Goal: Task Accomplishment & Management: Manage account settings

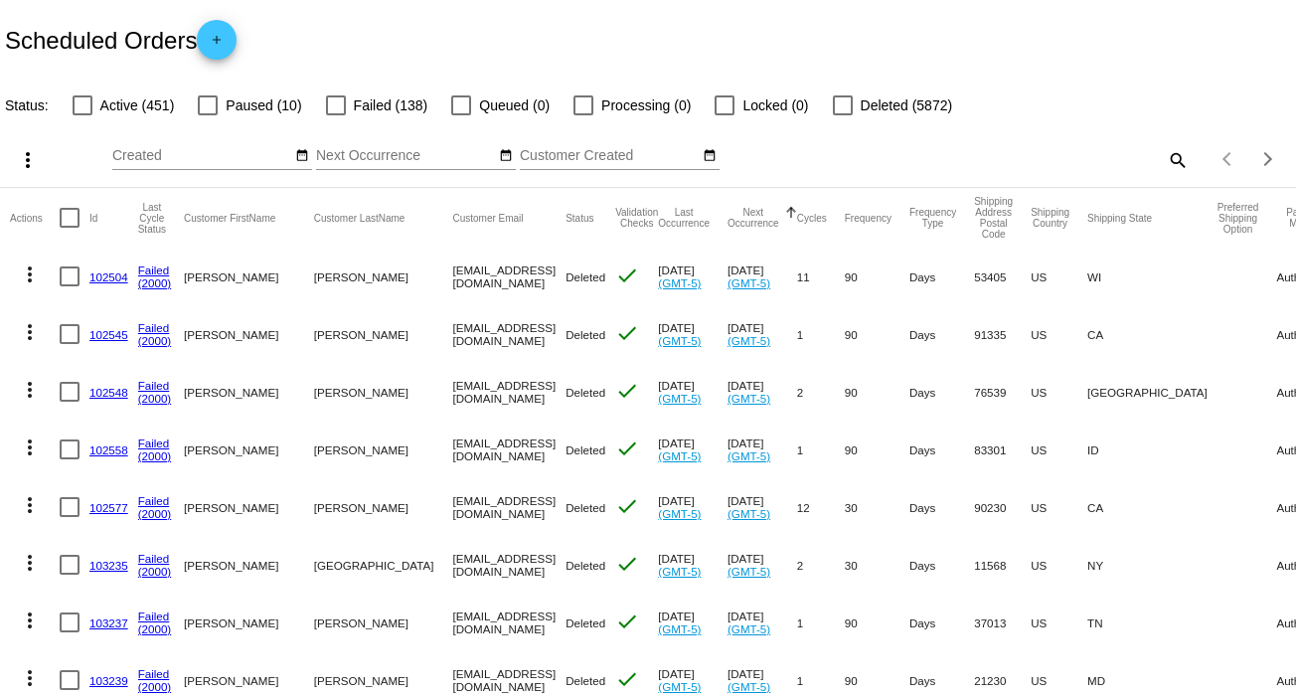
click at [1165, 155] on mat-icon "search" at bounding box center [1177, 159] width 24 height 31
click at [1163, 155] on input "Search" at bounding box center [1027, 156] width 323 height 16
paste input "[EMAIL_ADDRESS][DOMAIN_NAME]"
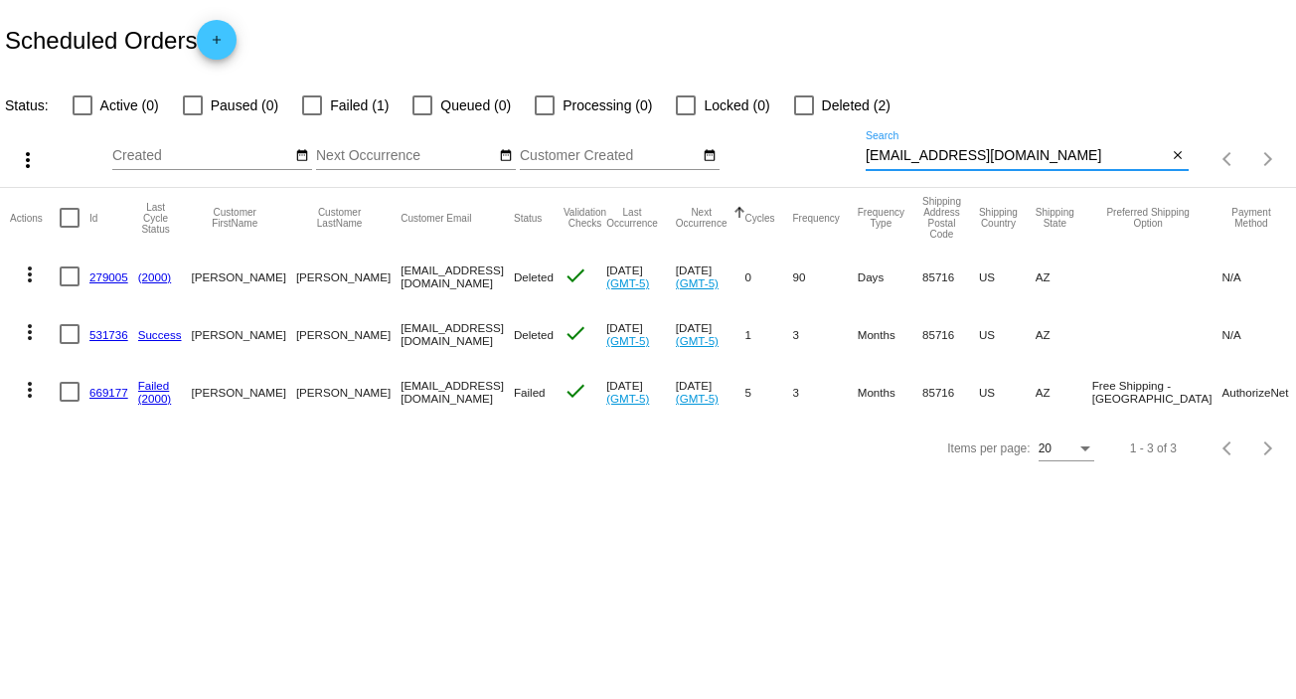
type input "[EMAIL_ADDRESS][DOMAIN_NAME]"
click at [24, 394] on mat-icon "more_vert" at bounding box center [30, 390] width 24 height 24
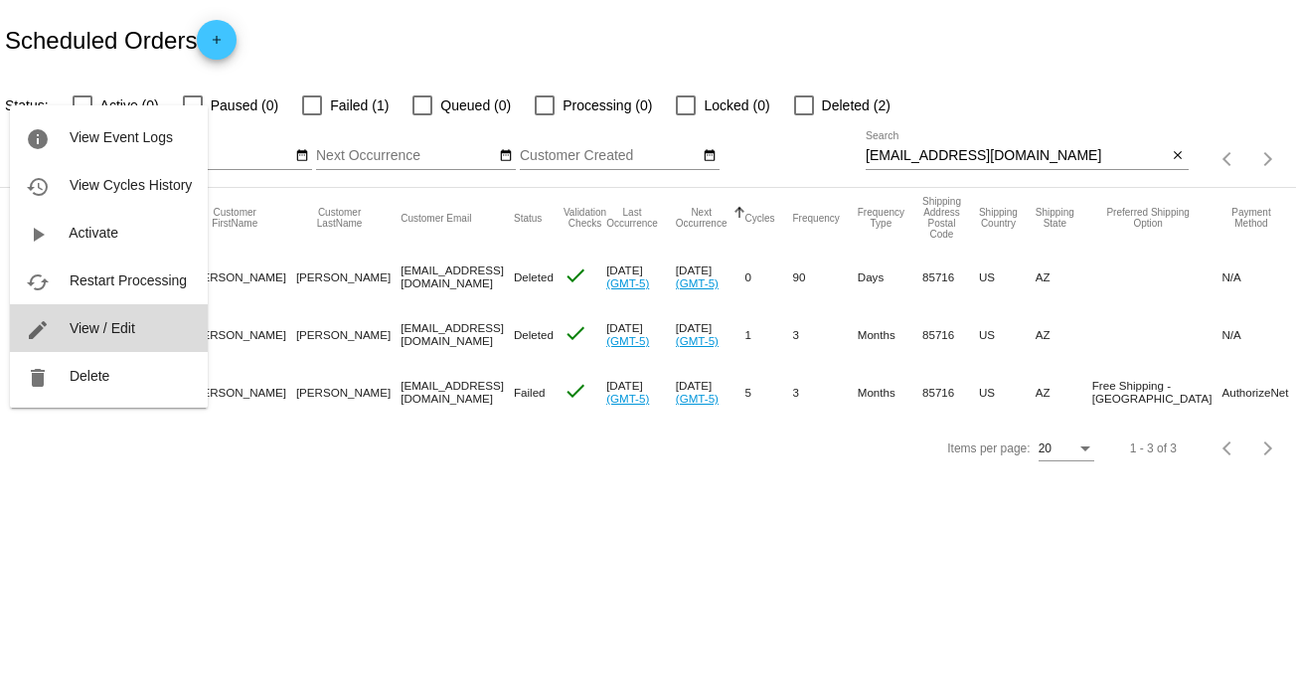
click at [115, 337] on button "edit View / Edit" at bounding box center [109, 328] width 198 height 48
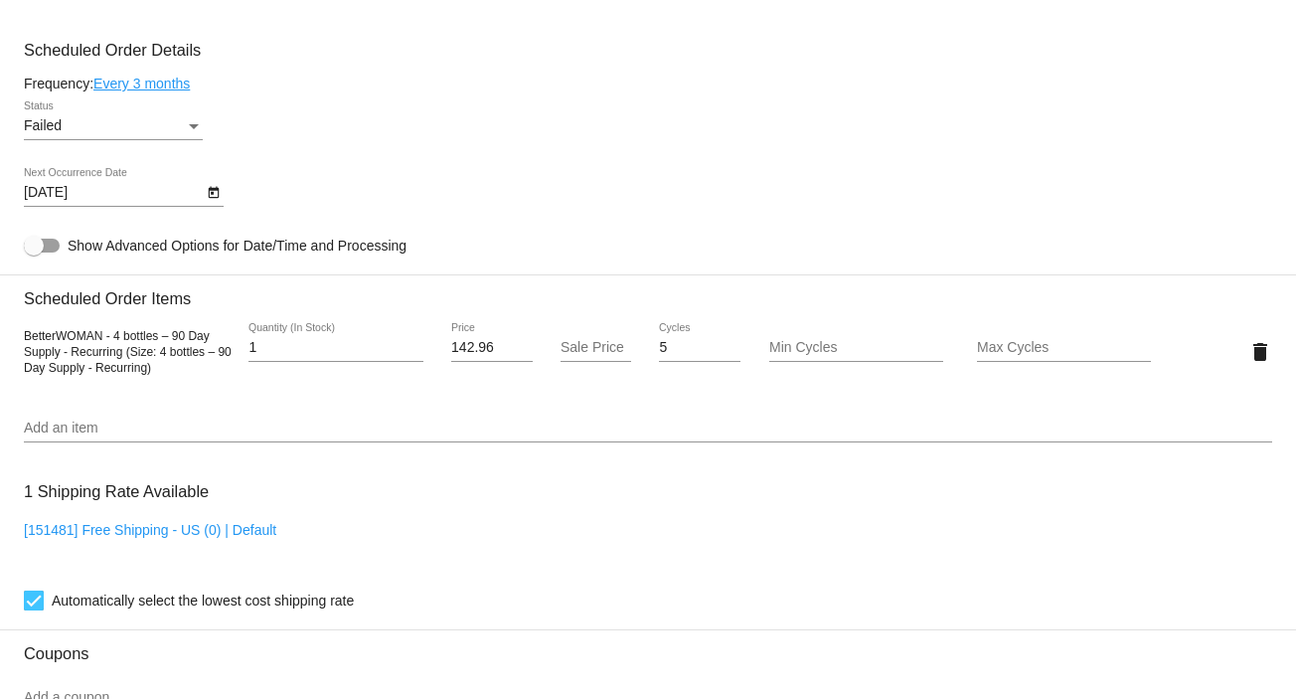
scroll to position [1163, 0]
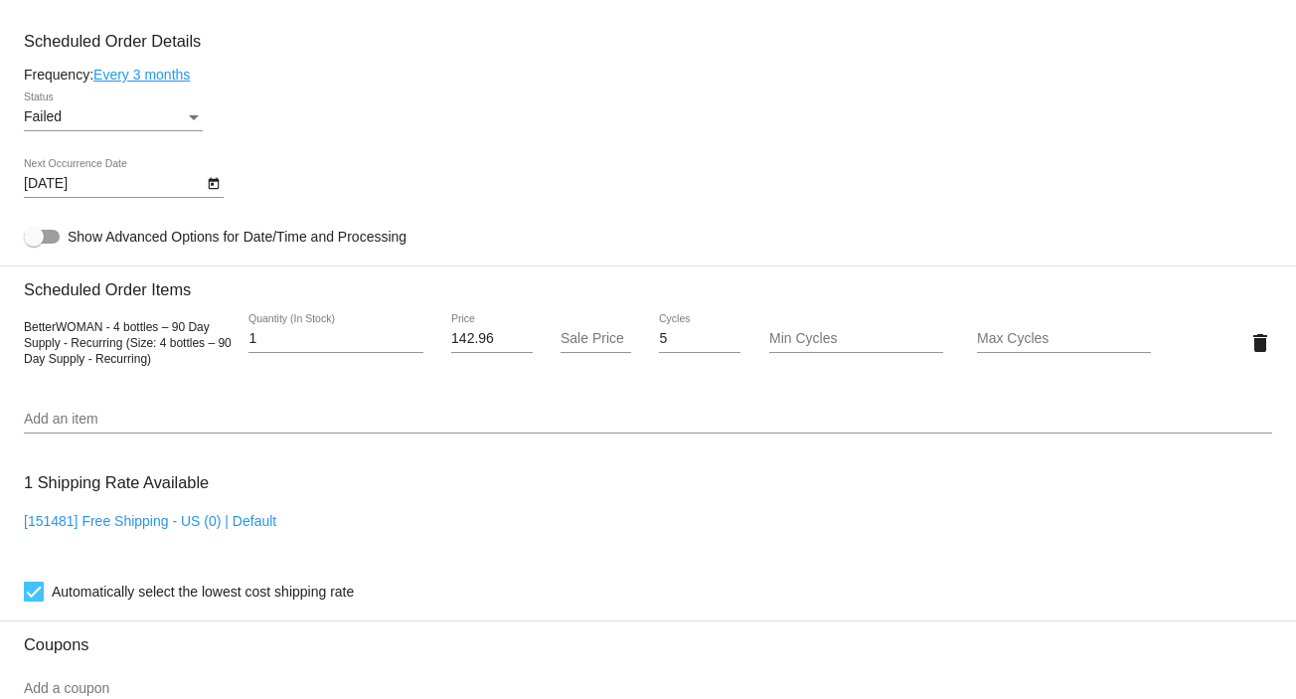
click at [212, 109] on div "Failed Status" at bounding box center [648, 120] width 1248 height 57
click at [195, 108] on div "Failed Status" at bounding box center [113, 111] width 179 height 39
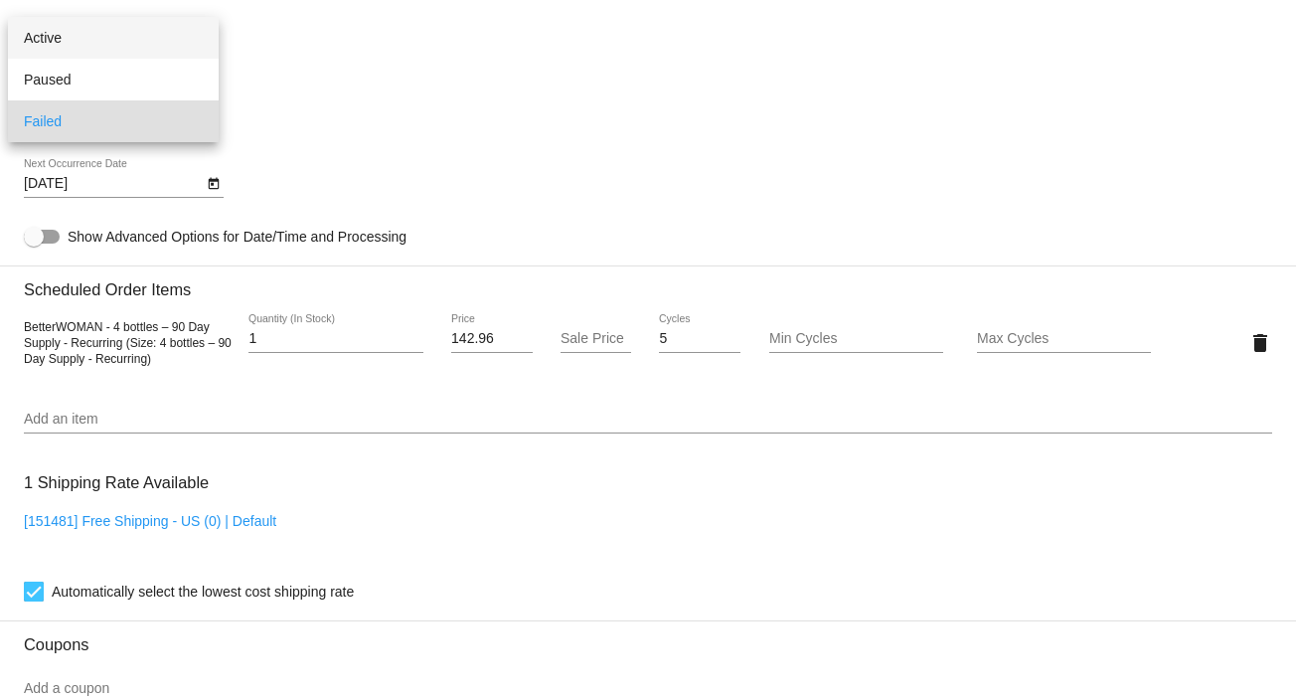
click at [194, 46] on span "Active" at bounding box center [113, 38] width 179 height 42
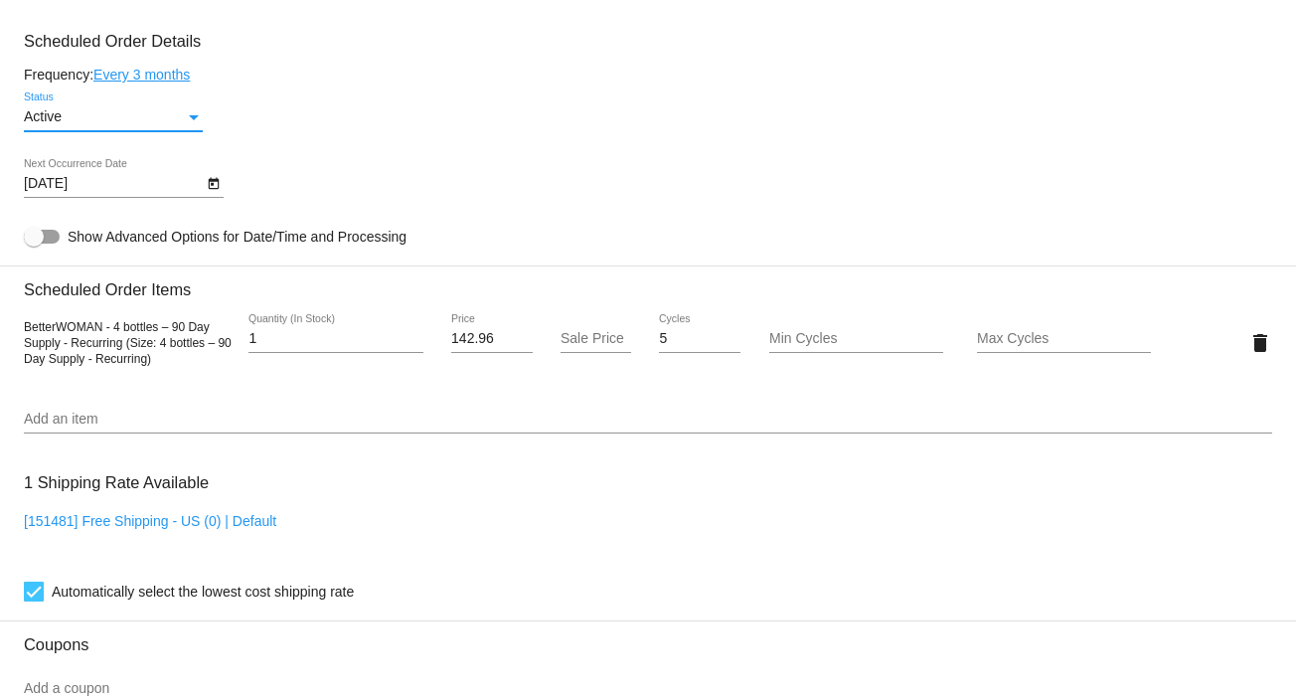
click at [213, 185] on icon "Open calendar" at bounding box center [213, 184] width 11 height 12
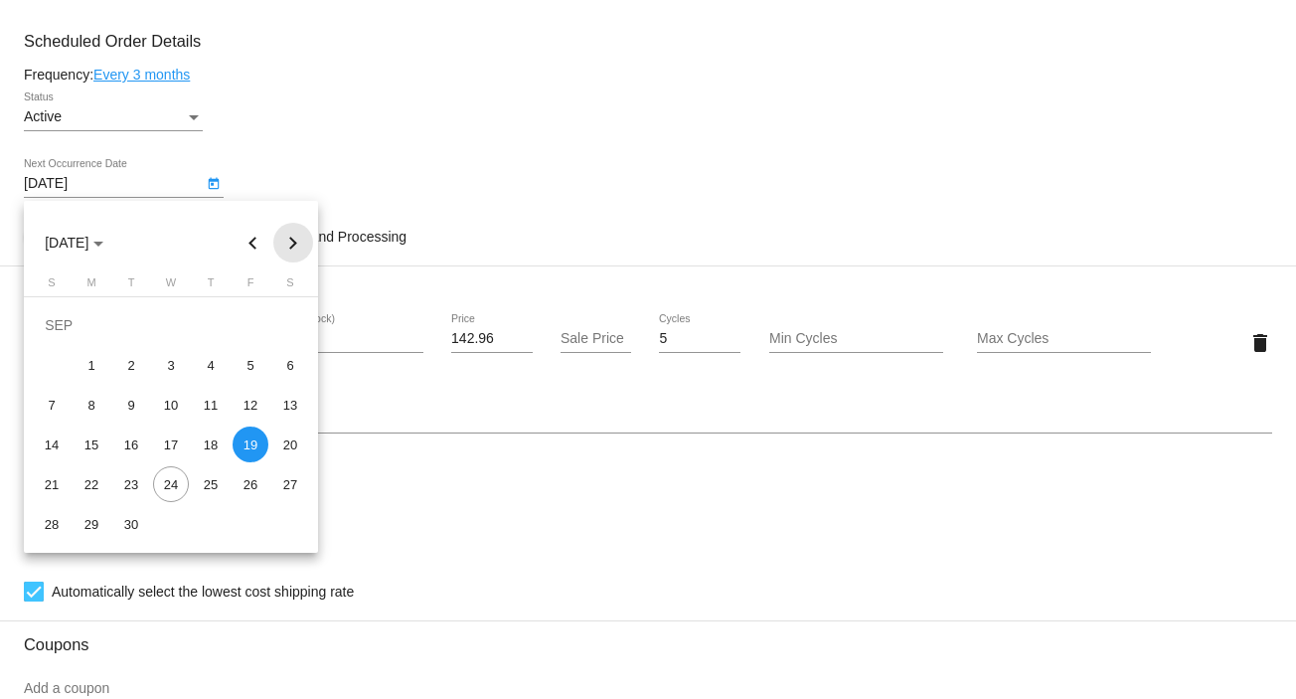
click at [287, 253] on button "Next month" at bounding box center [293, 243] width 40 height 40
click at [133, 439] on div "16" at bounding box center [131, 444] width 36 height 36
type input "12/16/2025"
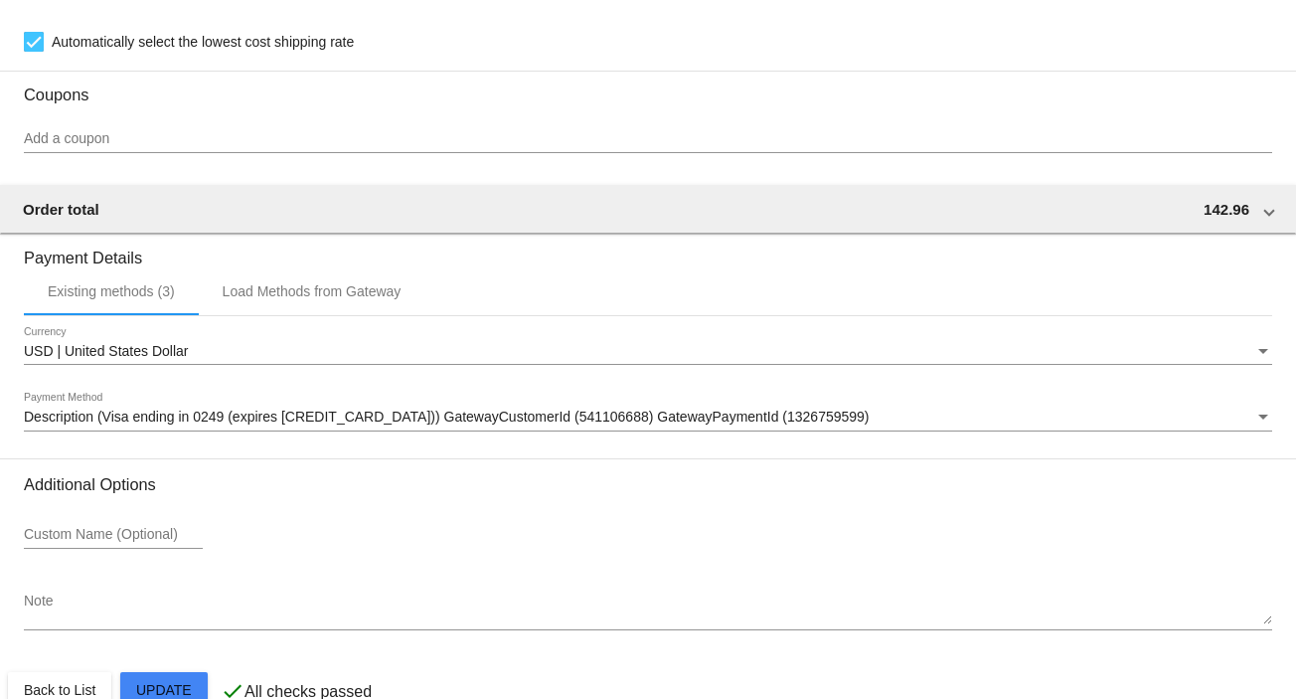
scroll to position [1758, 0]
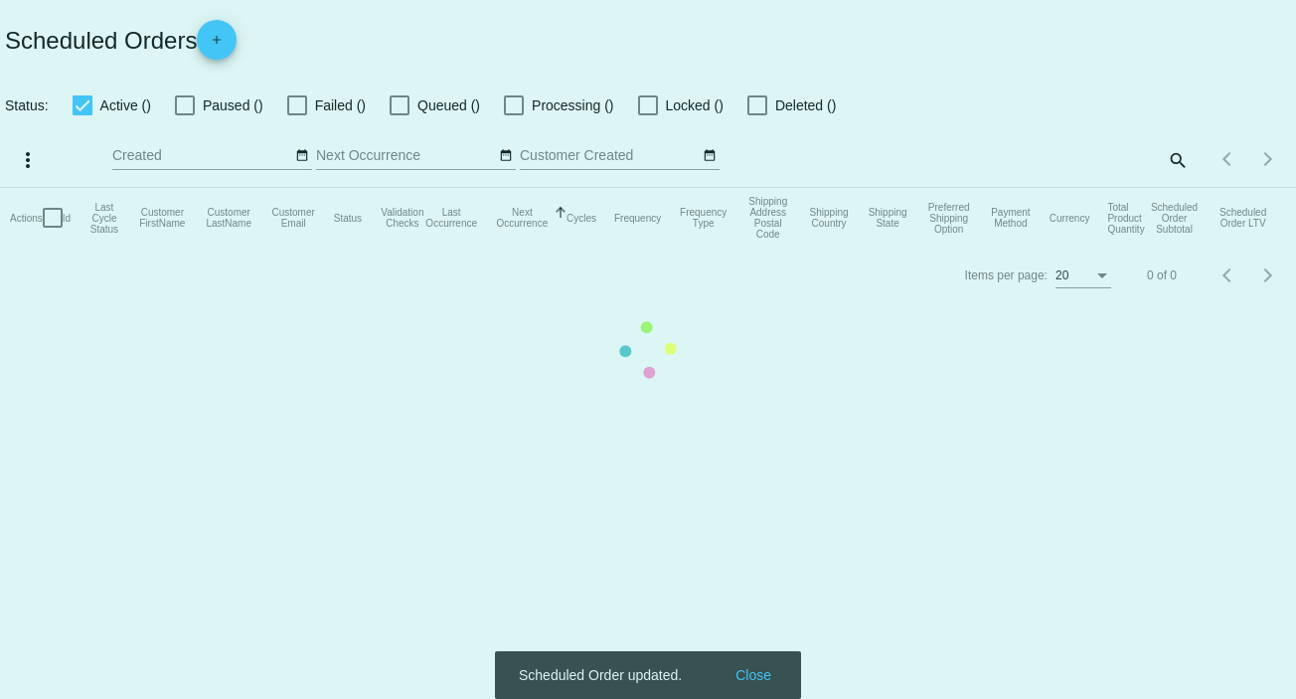
checkbox input "false"
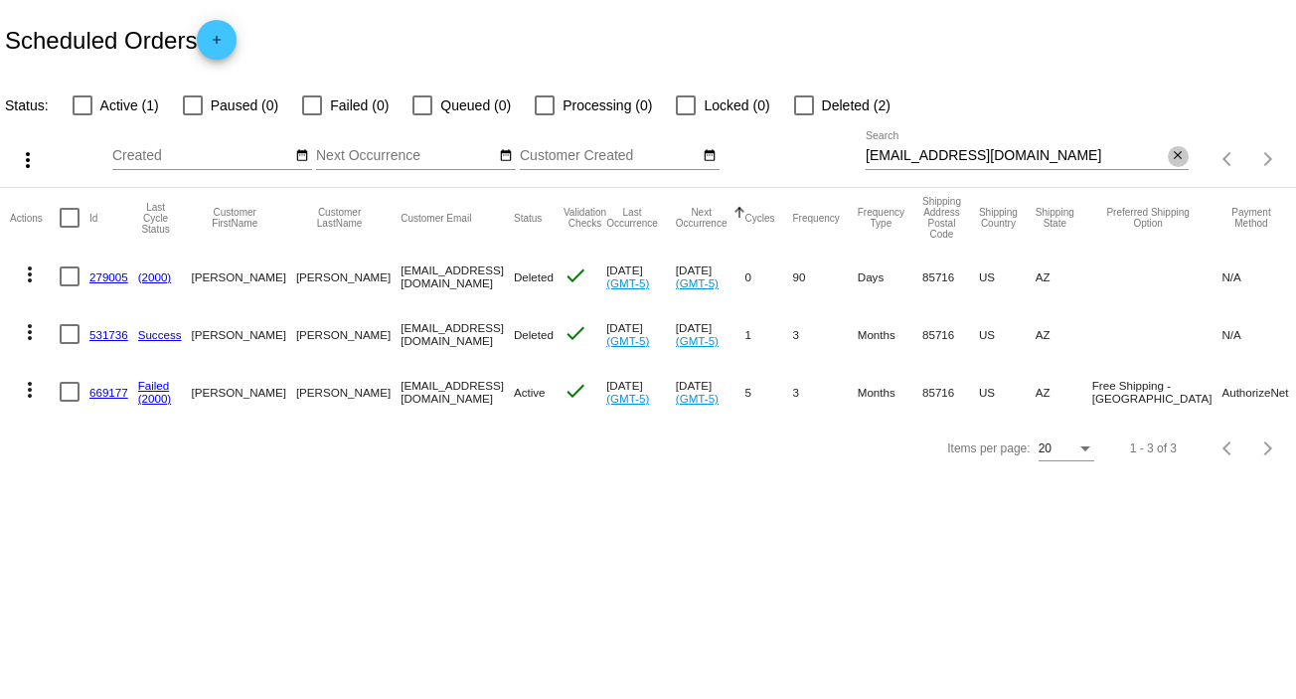
click at [1176, 158] on mat-icon "close" at bounding box center [1178, 156] width 14 height 16
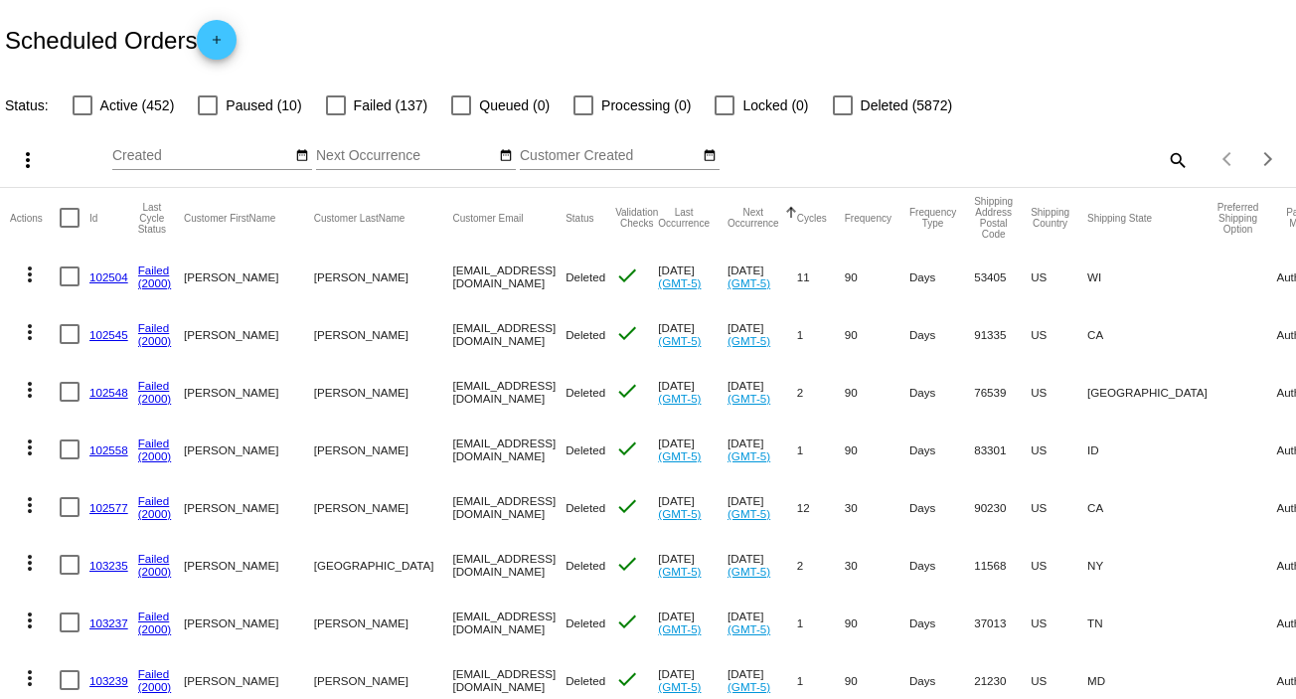
click at [1165, 158] on mat-icon "search" at bounding box center [1177, 159] width 24 height 31
click at [1164, 158] on input "Search" at bounding box center [1027, 156] width 323 height 16
paste input "[EMAIL_ADDRESS][DOMAIN_NAME]"
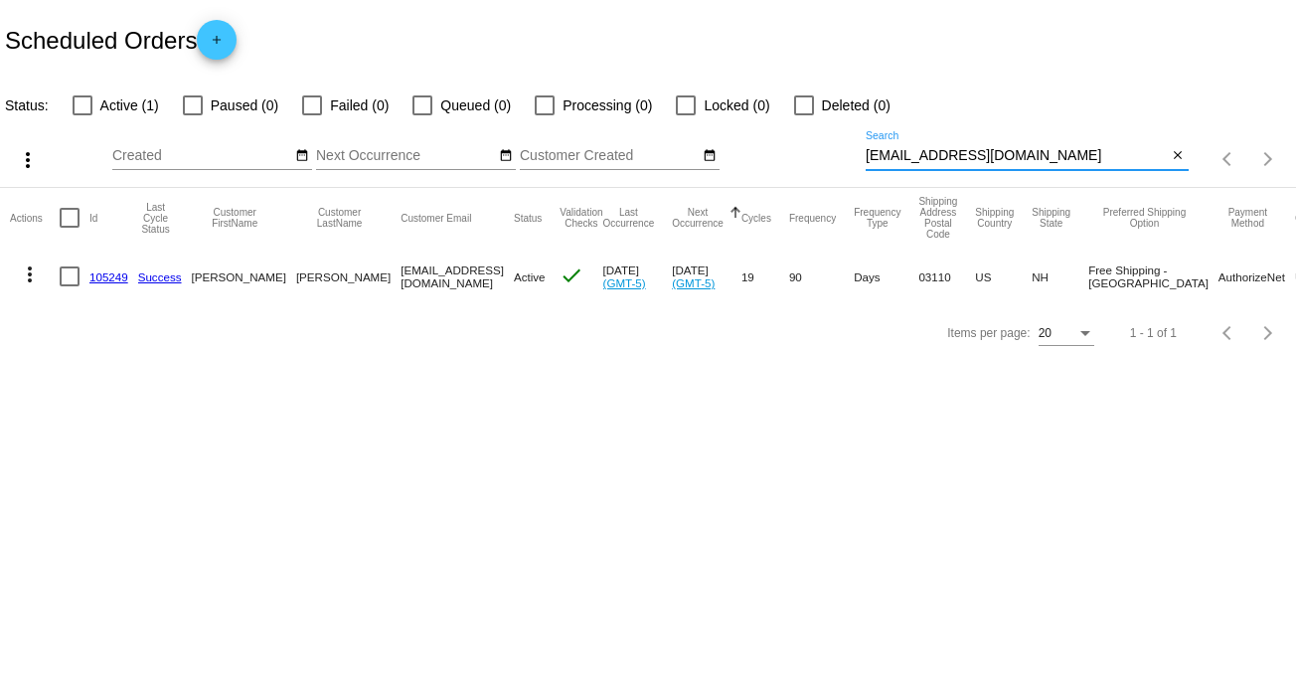
type input "[EMAIL_ADDRESS][DOMAIN_NAME]"
click at [30, 269] on mat-icon "more_vert" at bounding box center [30, 274] width 24 height 24
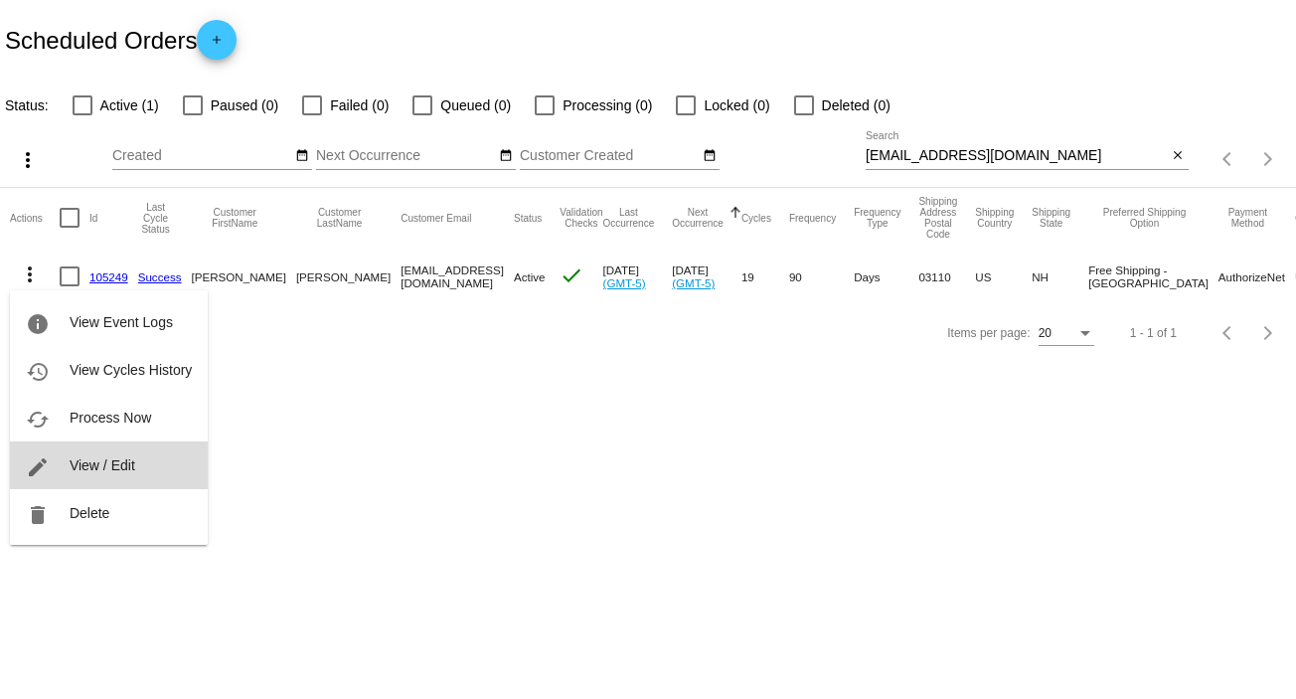
click at [122, 465] on span "View / Edit" at bounding box center [103, 465] width 66 height 16
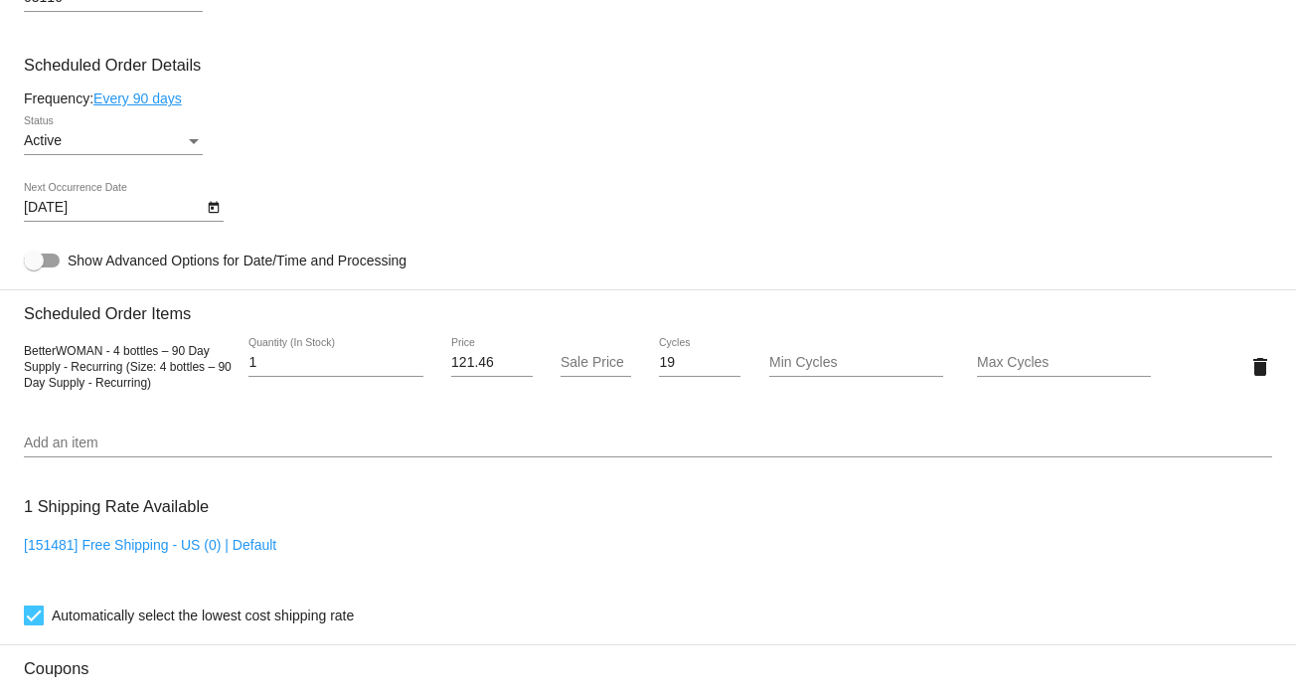
scroll to position [1134, 0]
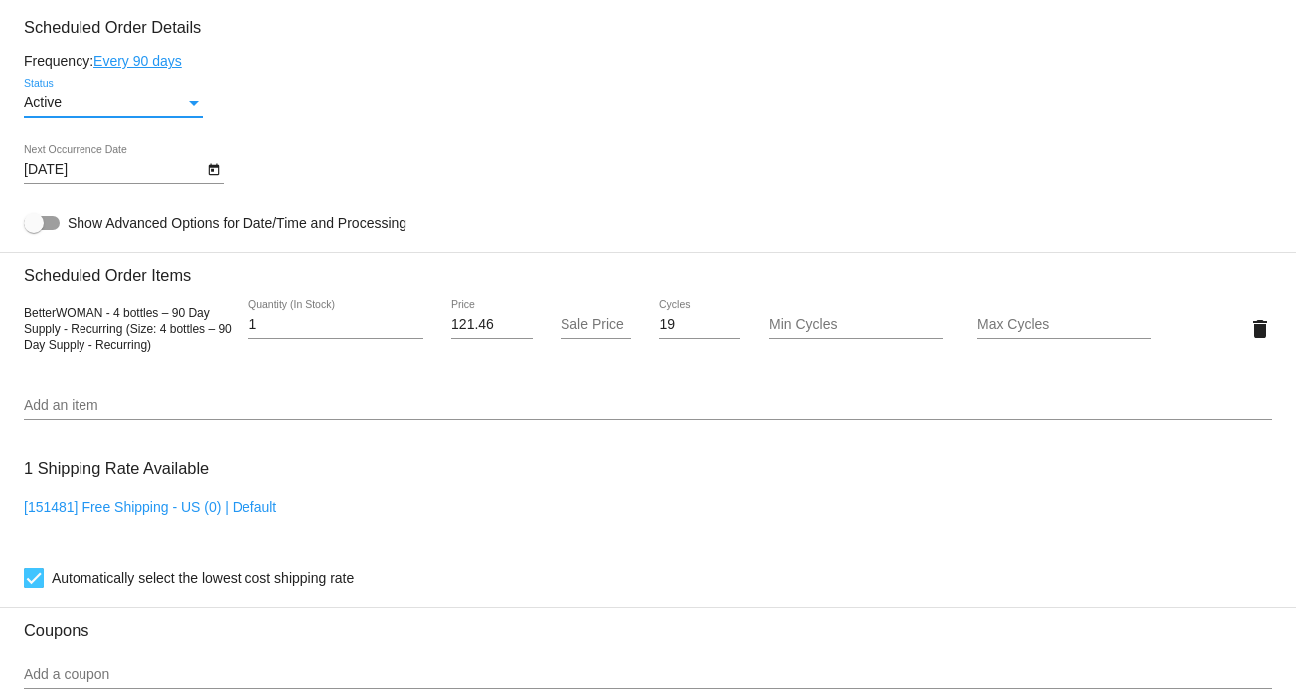
click at [191, 100] on div "Status" at bounding box center [194, 103] width 18 height 16
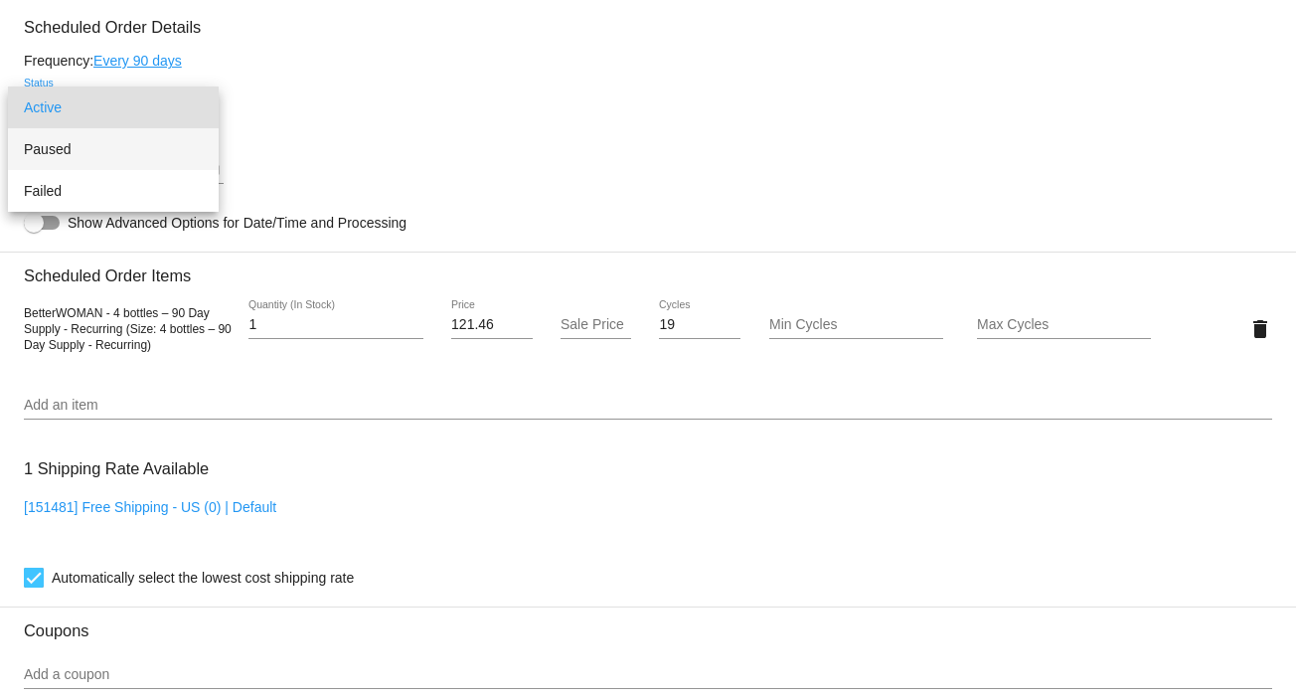
click at [163, 149] on span "Paused" at bounding box center [113, 149] width 179 height 42
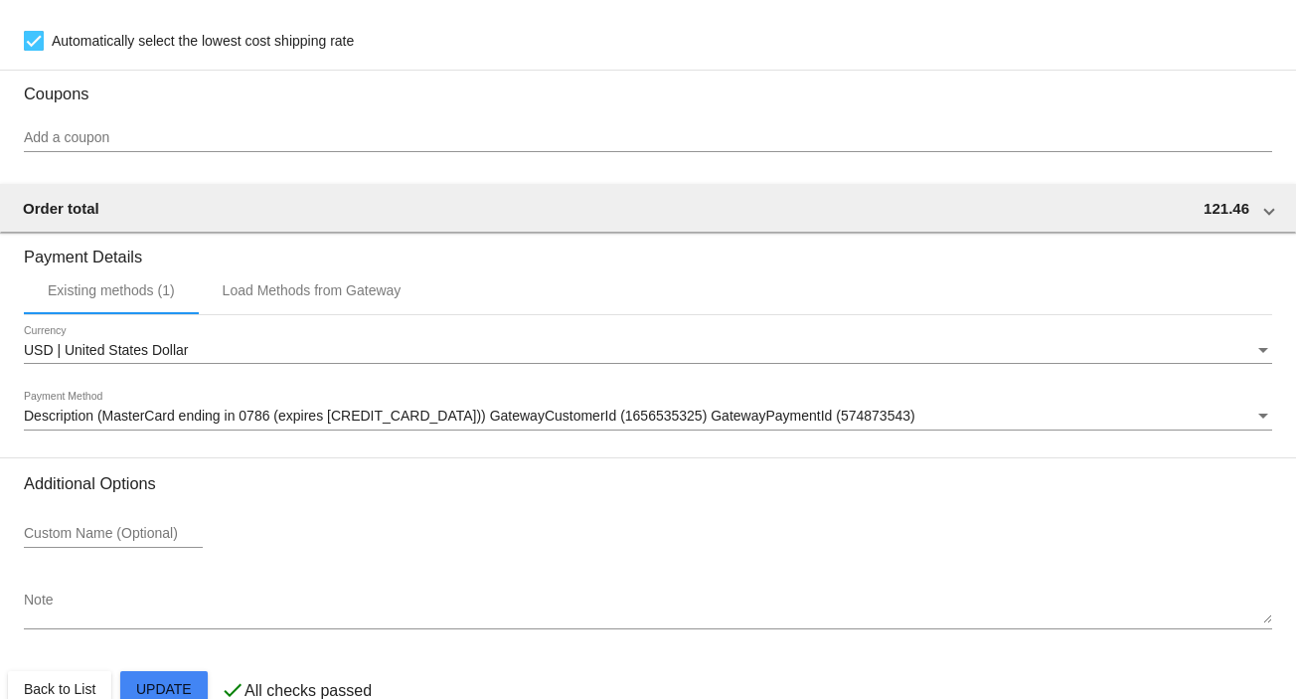
scroll to position [1700, 0]
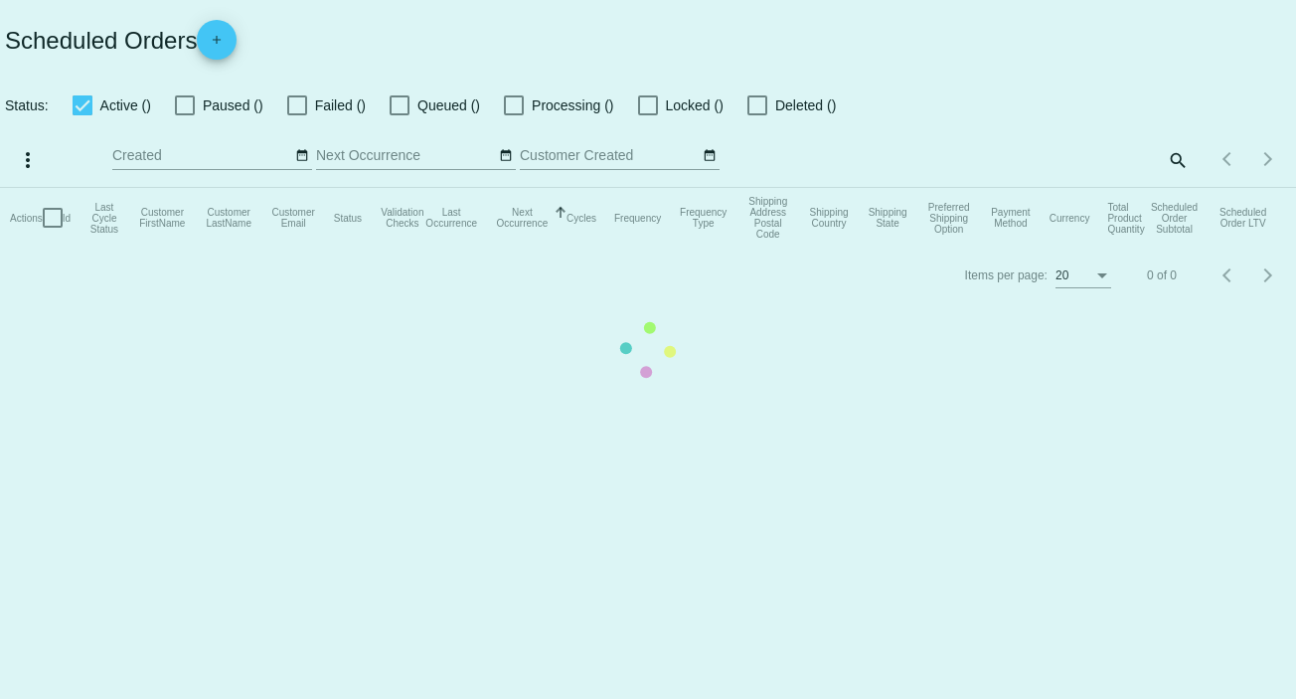
checkbox input "false"
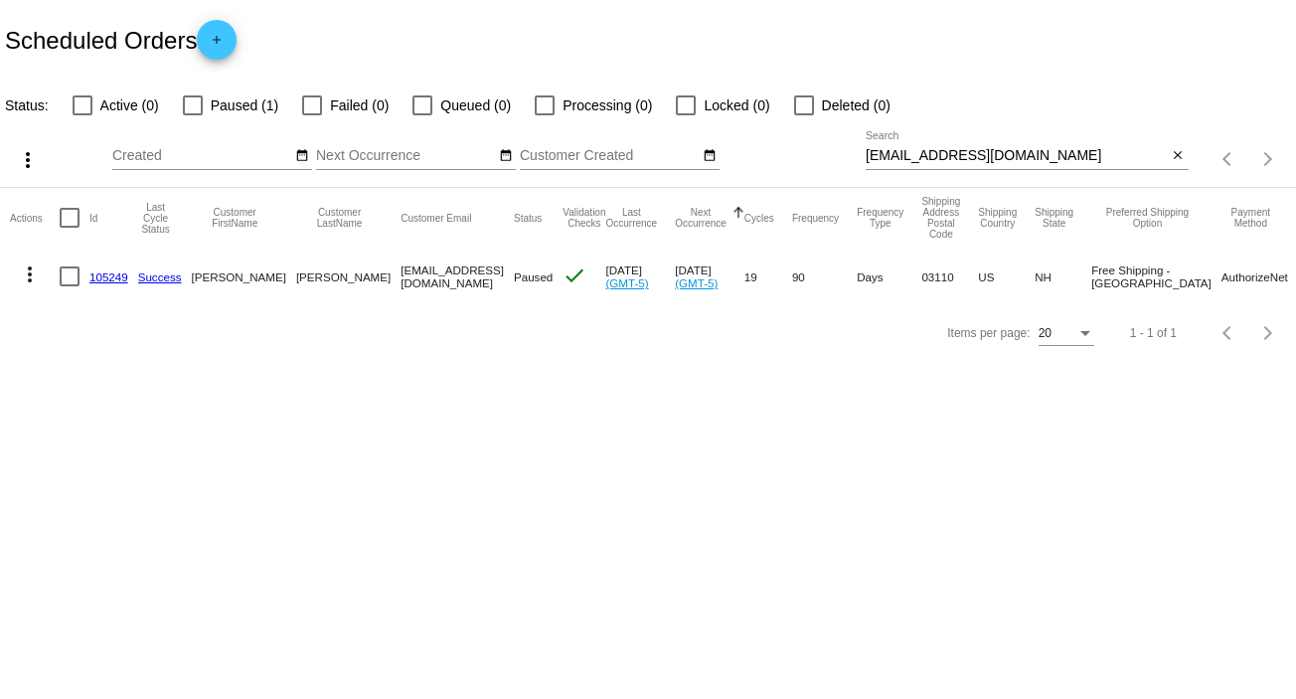
click at [24, 263] on mat-icon "more_vert" at bounding box center [30, 274] width 24 height 24
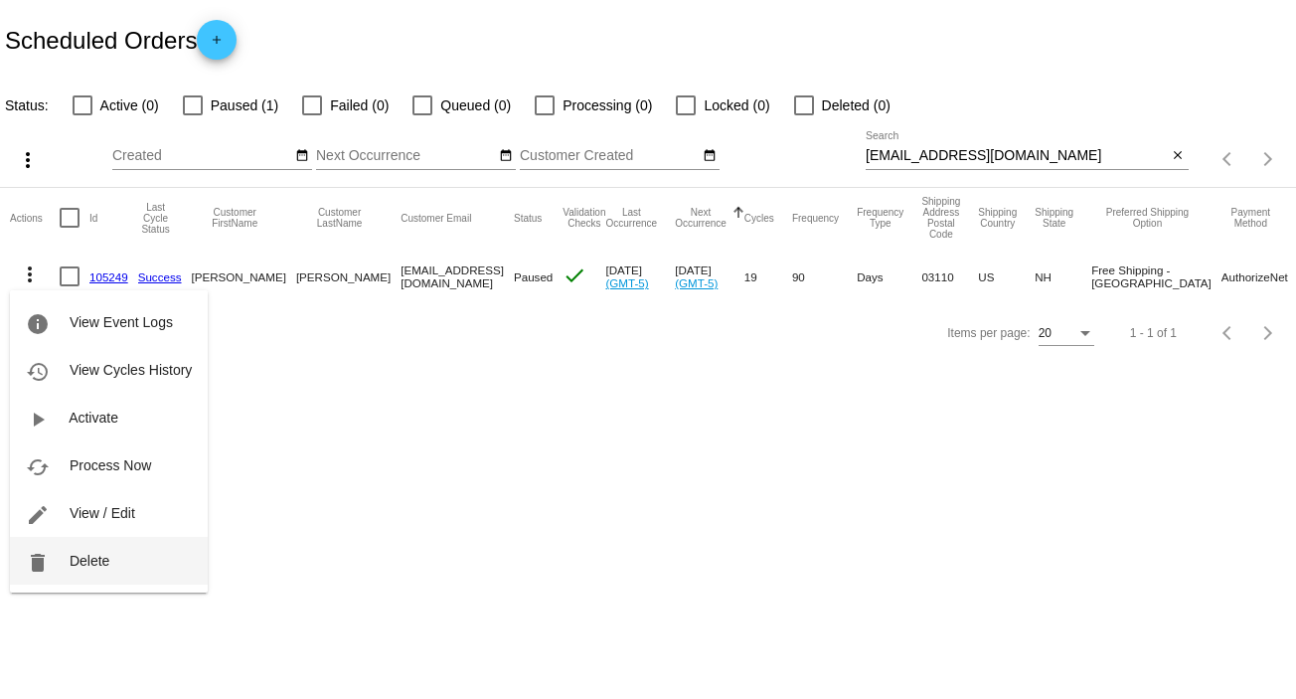
click at [114, 561] on button "delete Delete" at bounding box center [109, 561] width 198 height 48
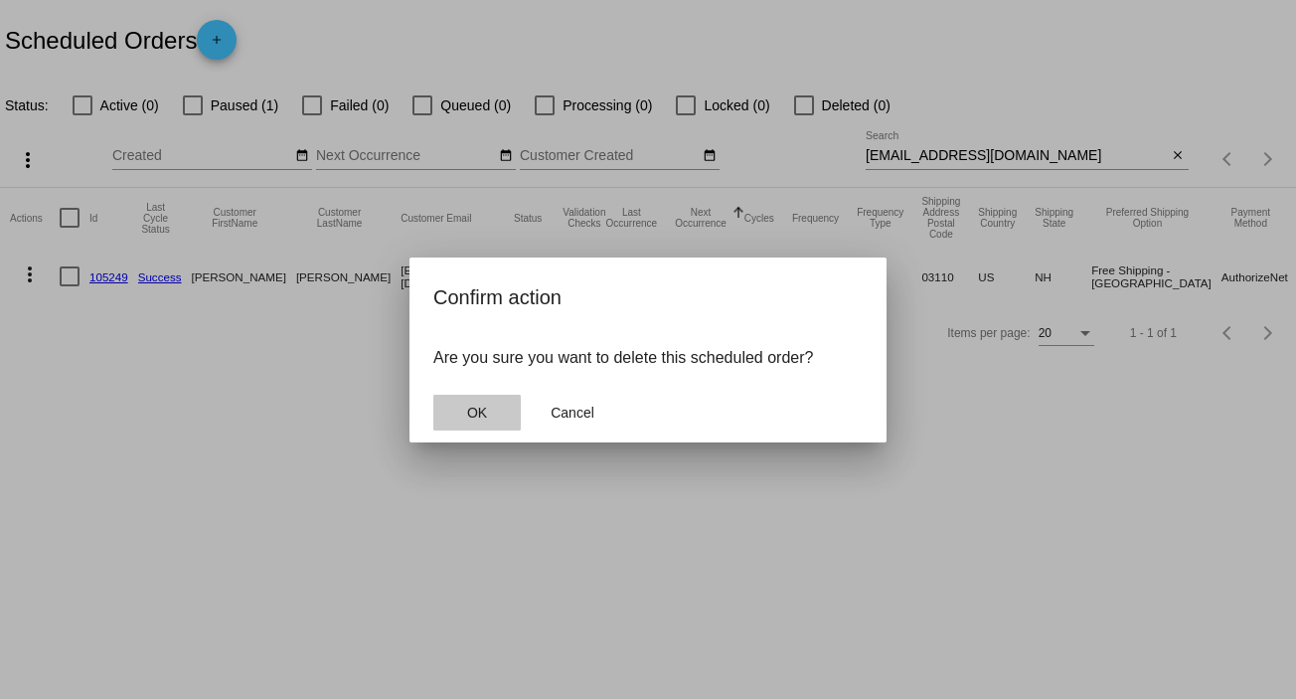
click at [487, 407] on button "OK" at bounding box center [476, 412] width 87 height 36
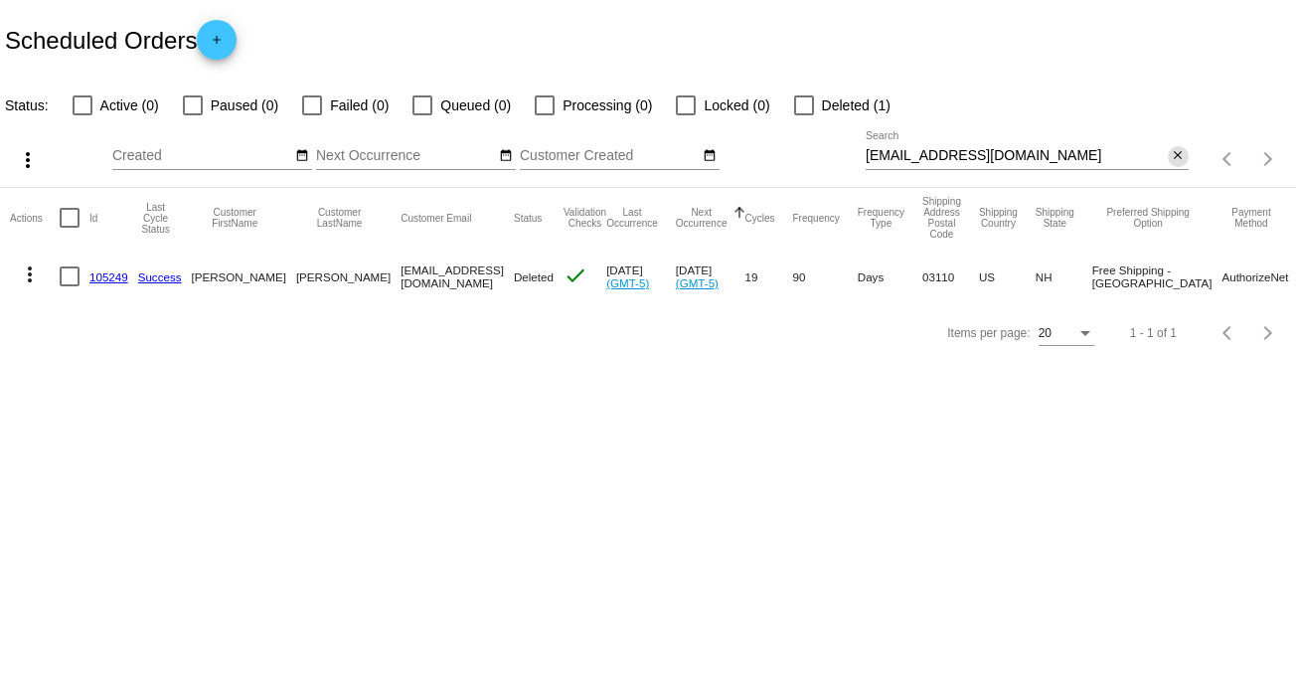
click at [1179, 153] on mat-icon "close" at bounding box center [1178, 156] width 14 height 16
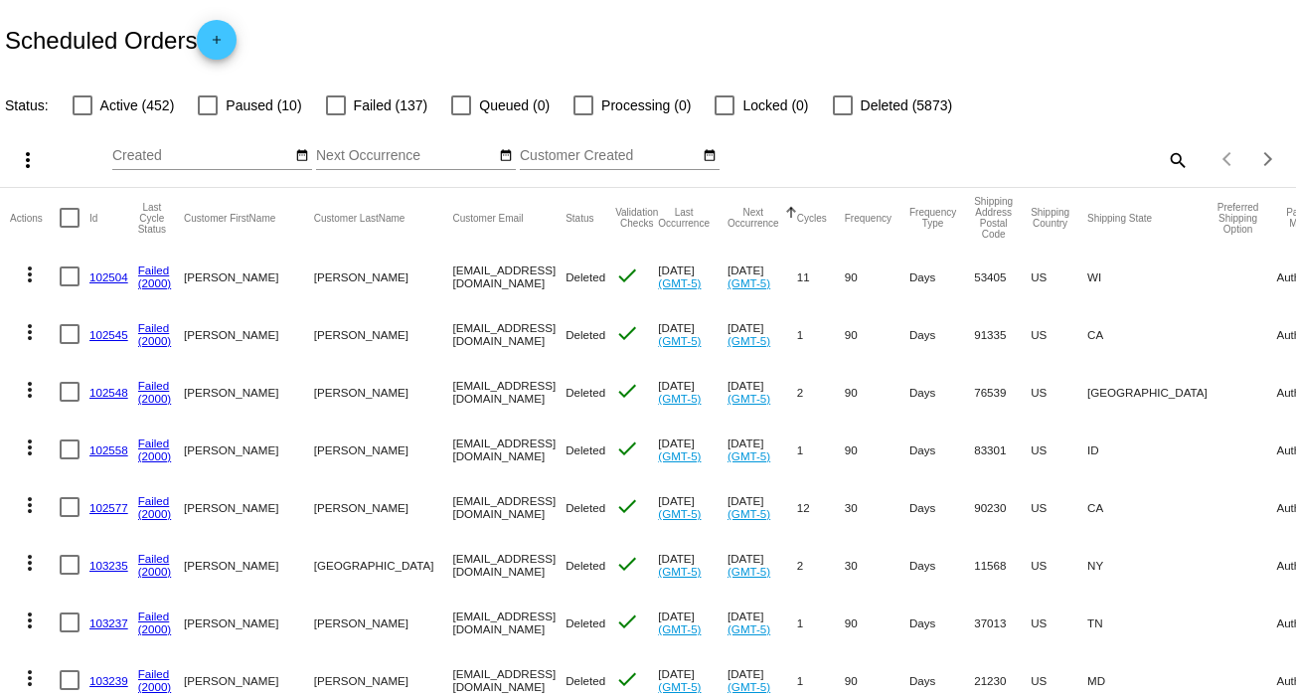
click at [1165, 157] on mat-icon "search" at bounding box center [1177, 159] width 24 height 31
click at [1161, 157] on input "Search" at bounding box center [1027, 156] width 323 height 16
paste input "claireboskin11@gmail.com"
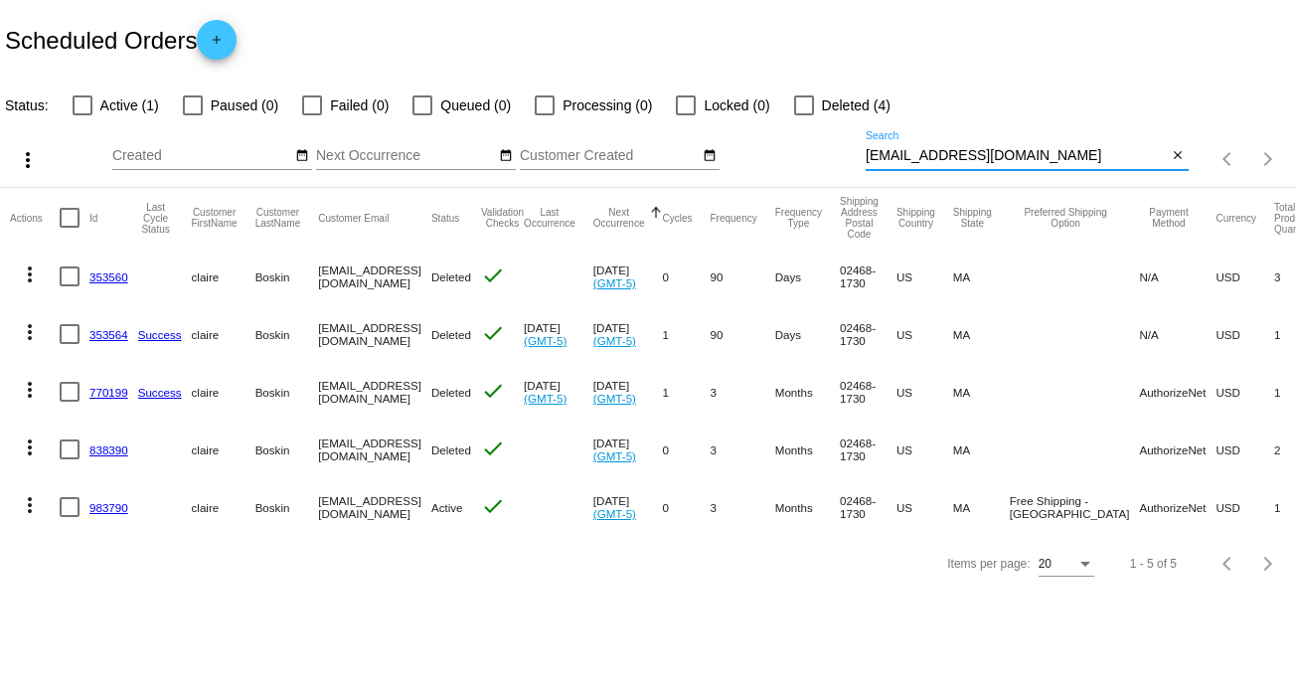
type input "claireboskin11@gmail.com"
click at [24, 494] on mat-icon "more_vert" at bounding box center [30, 505] width 24 height 24
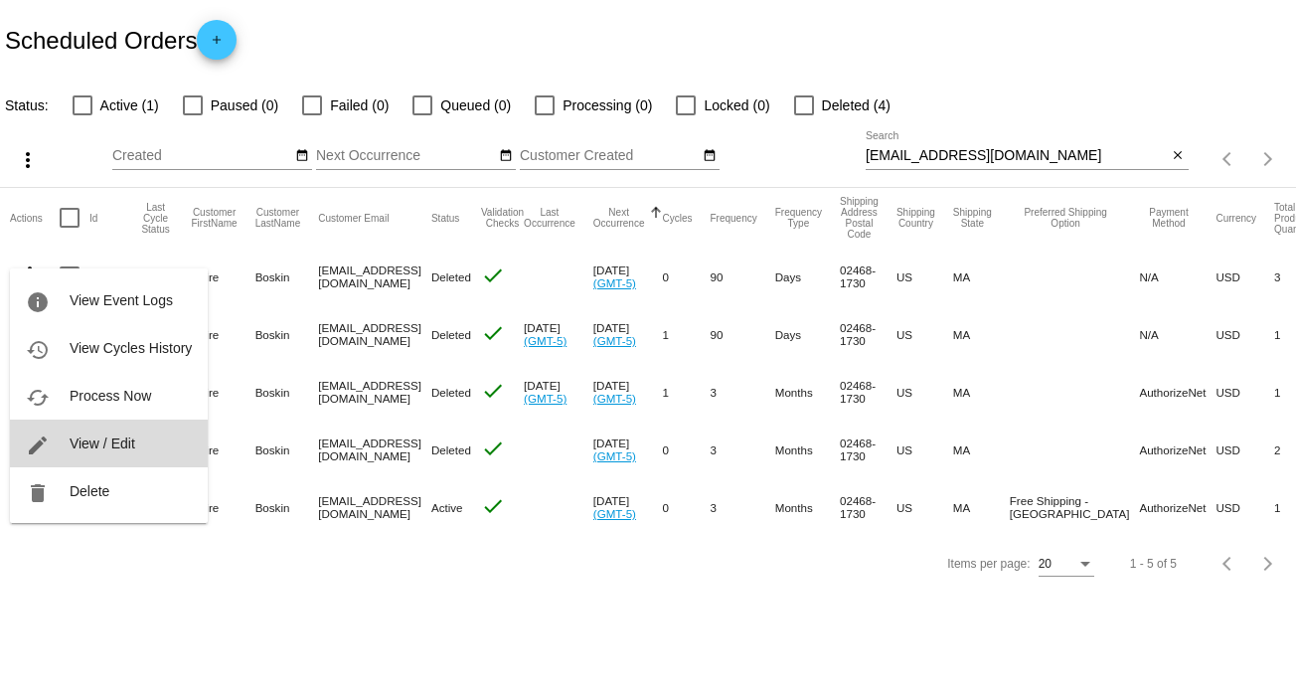
click at [141, 434] on button "edit View / Edit" at bounding box center [109, 443] width 198 height 48
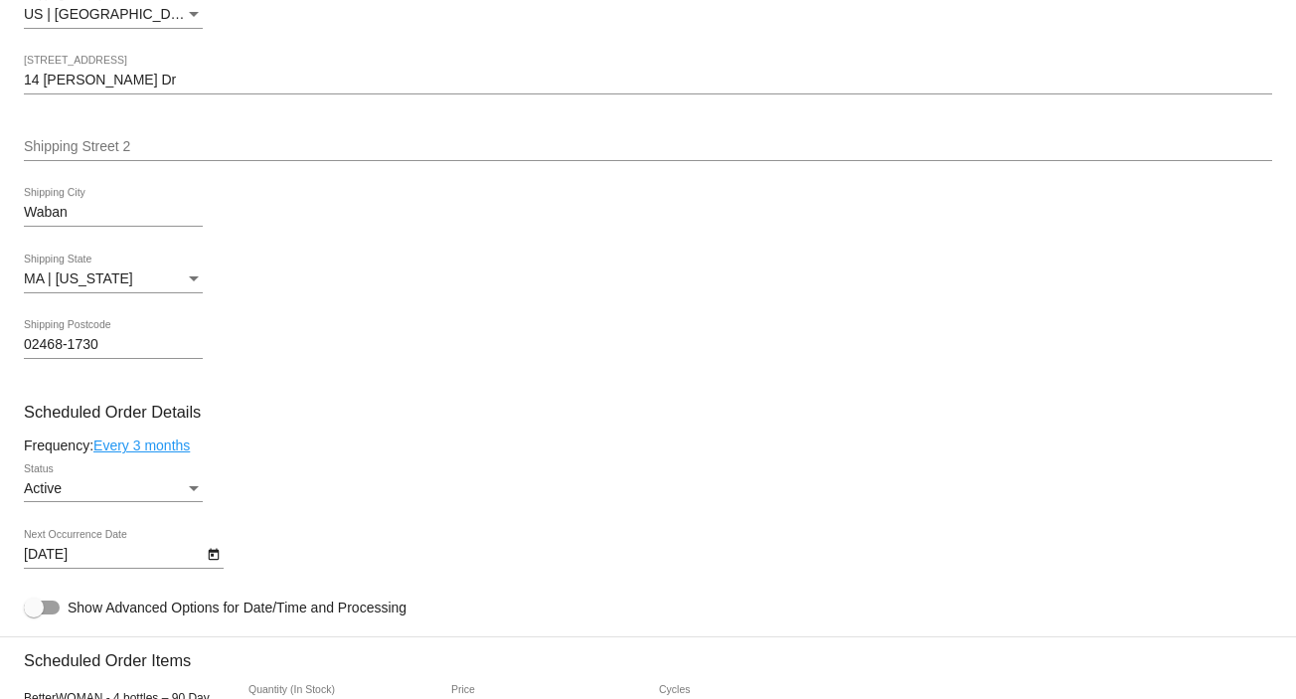
scroll to position [622, 0]
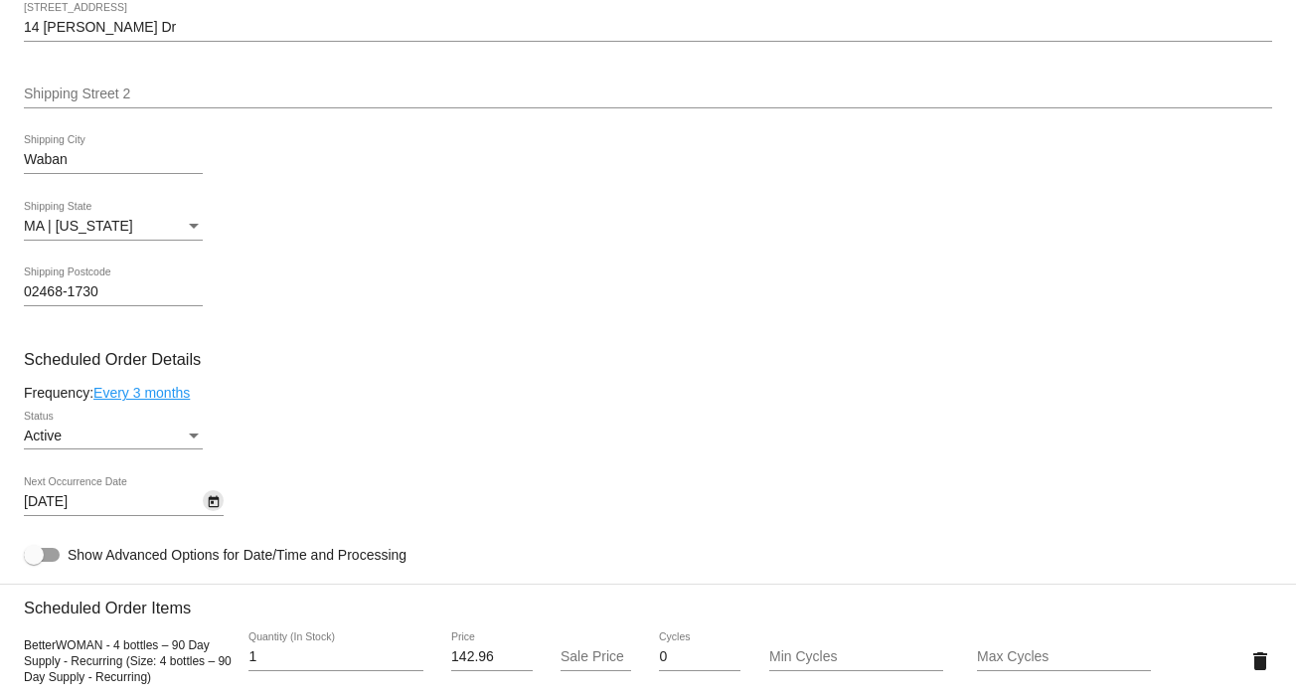
click at [219, 502] on icon "Open calendar" at bounding box center [214, 502] width 14 height 24
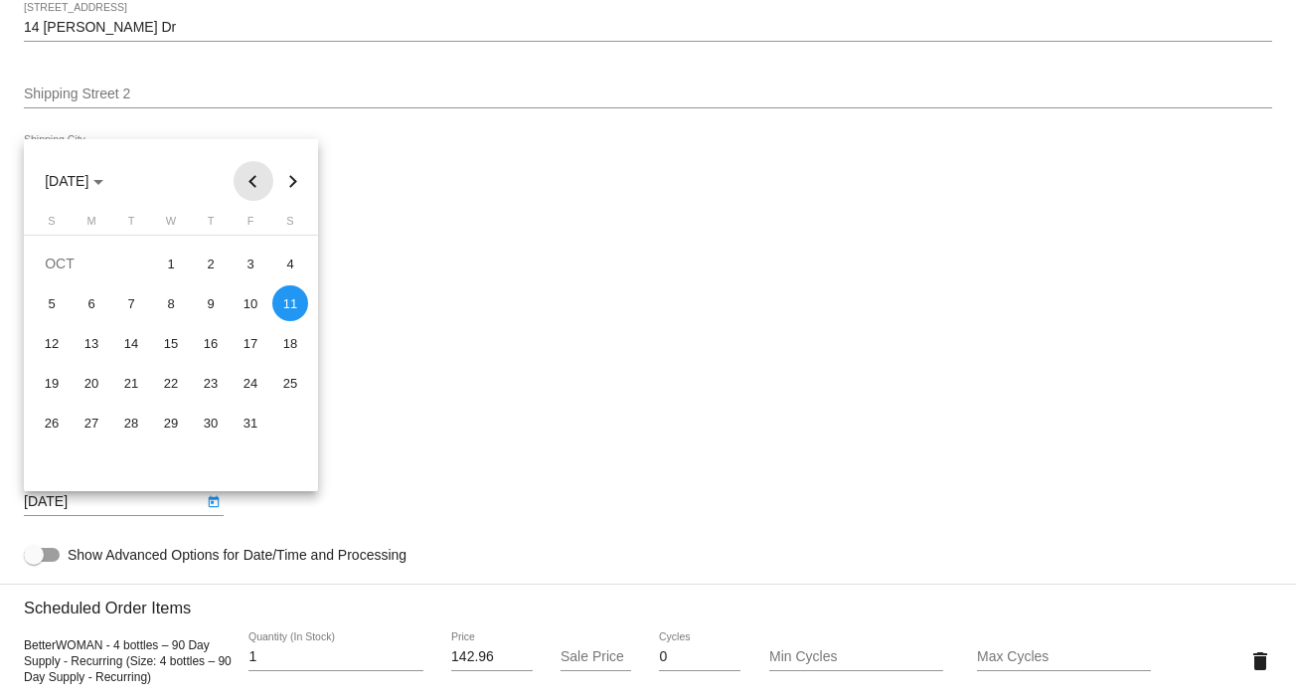
click at [253, 181] on button "Previous month" at bounding box center [254, 181] width 40 height 40
click at [174, 414] on div "24" at bounding box center [171, 422] width 36 height 36
type input "9/24/2025"
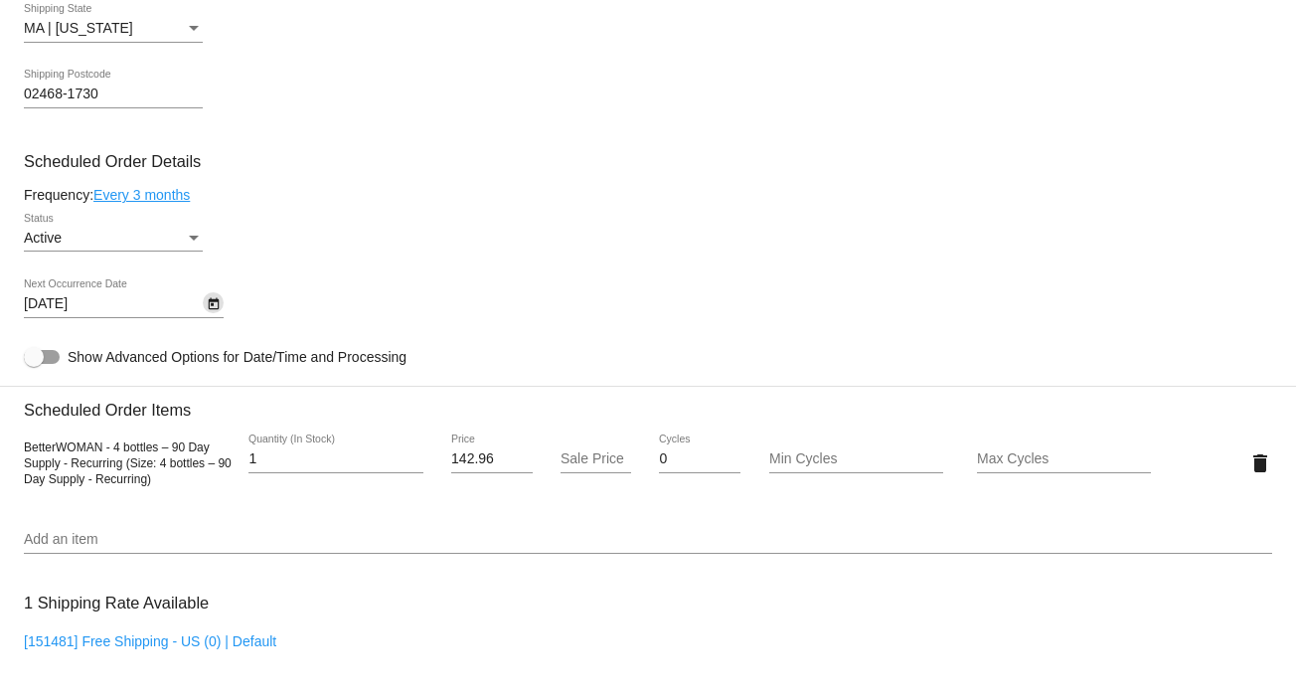
scroll to position [1536, 0]
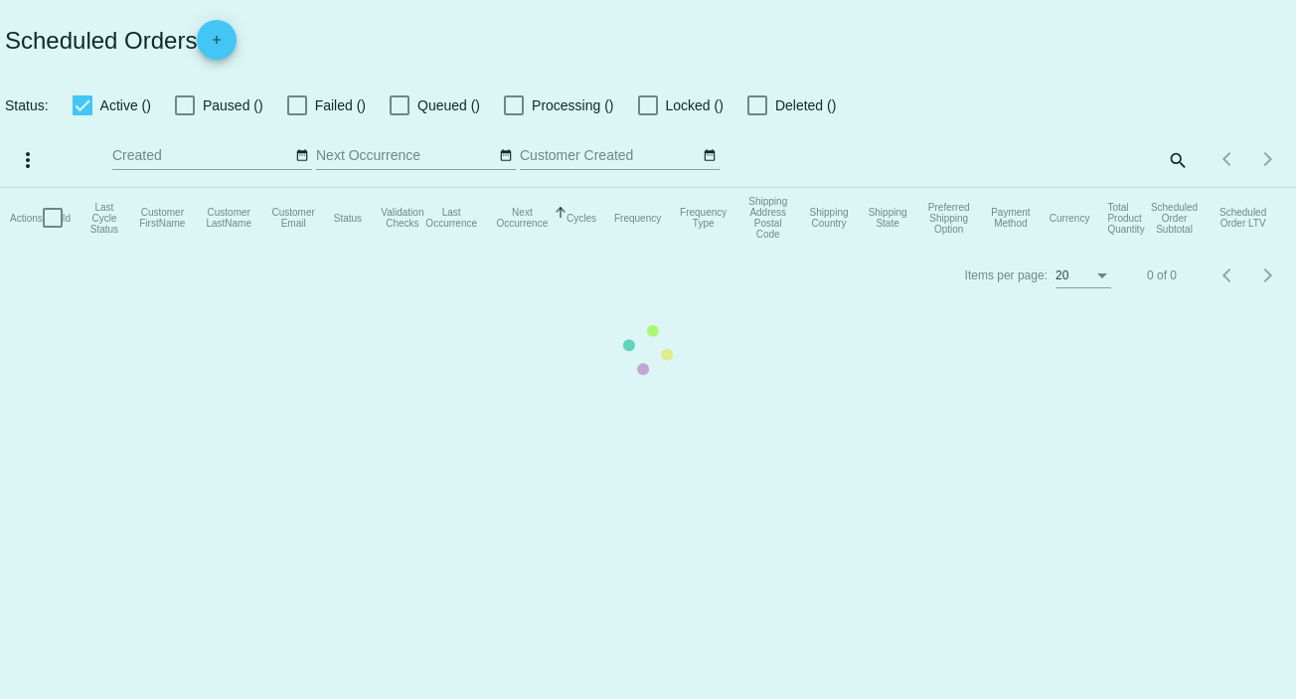
checkbox input "false"
